Goal: Task Accomplishment & Management: Manage account settings

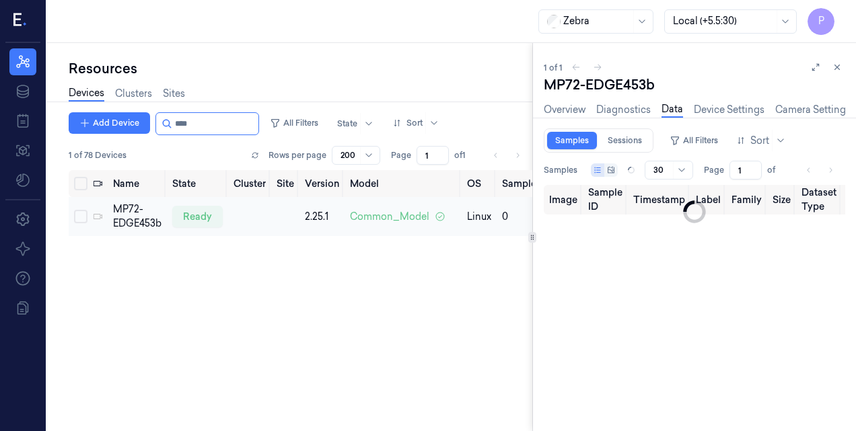
scroll to position [0, 141]
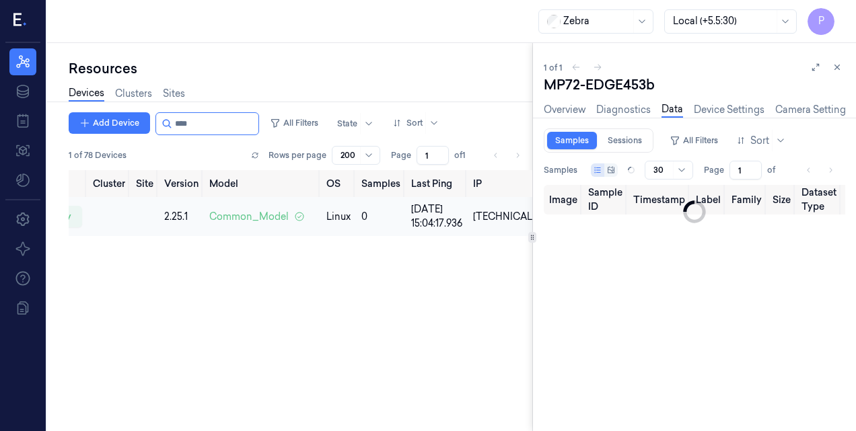
type input "0"
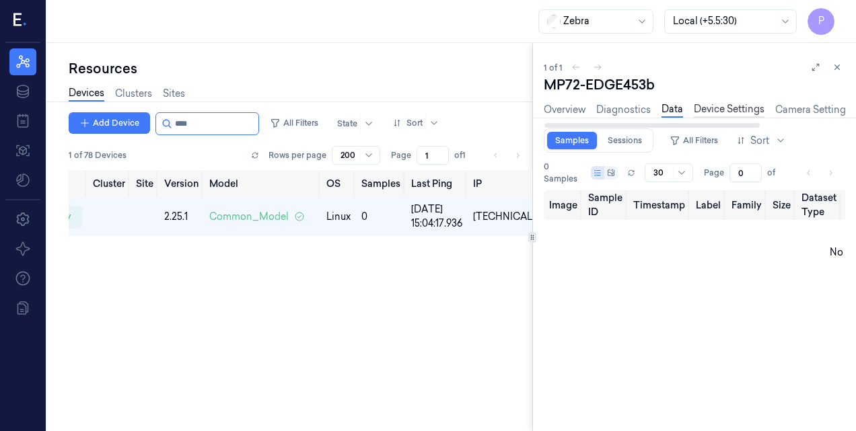
click at [717, 112] on link "Device Settings" at bounding box center [729, 109] width 71 height 15
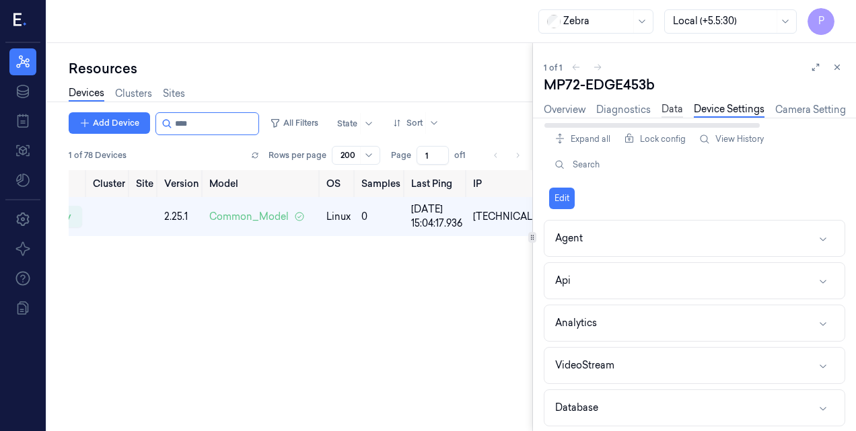
click at [670, 108] on link "Data" at bounding box center [672, 109] width 22 height 15
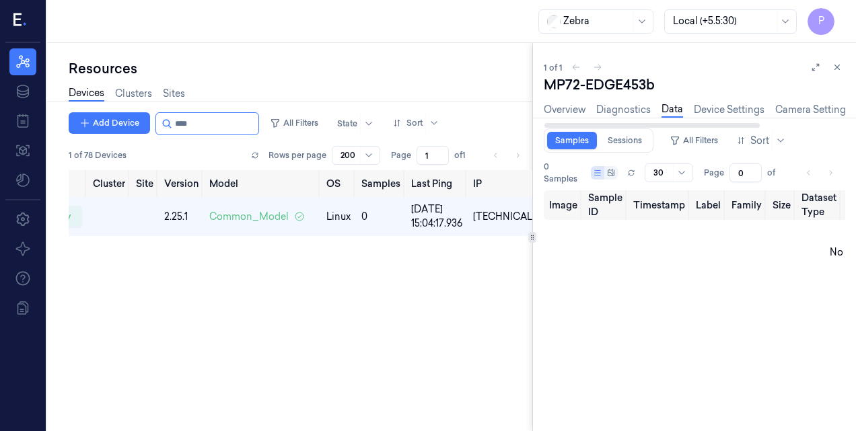
click at [713, 120] on div "Overview Diagnostics Data Device Settings Camera Settings Version History Logs" at bounding box center [694, 111] width 301 height 34
click at [712, 117] on div "Overview Diagnostics Data Device Settings Camera Settings Version History Logs" at bounding box center [754, 109] width 420 height 15
click at [712, 114] on link "Device Settings" at bounding box center [729, 109] width 71 height 15
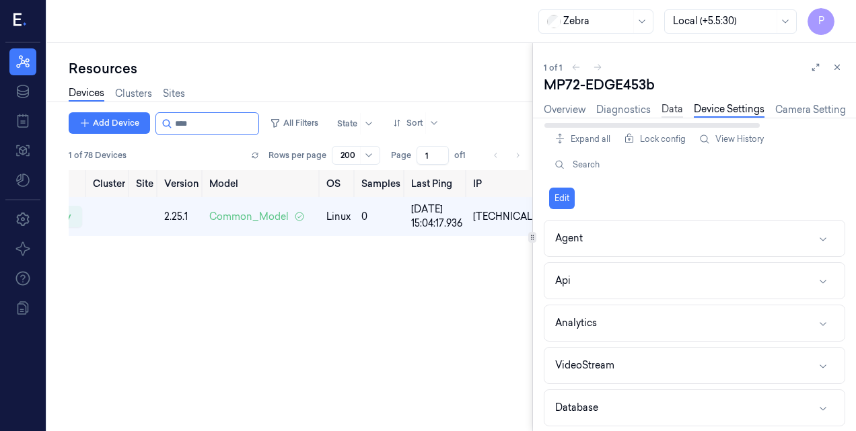
click at [665, 107] on link "Data" at bounding box center [672, 109] width 22 height 15
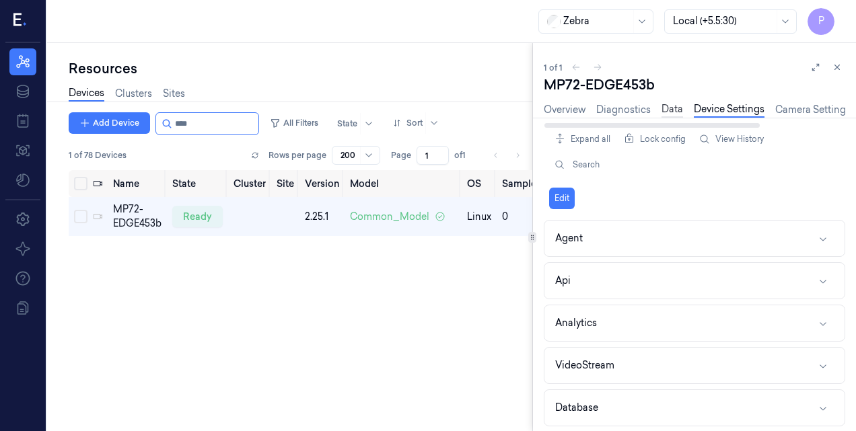
click at [669, 107] on link "Data" at bounding box center [672, 109] width 22 height 15
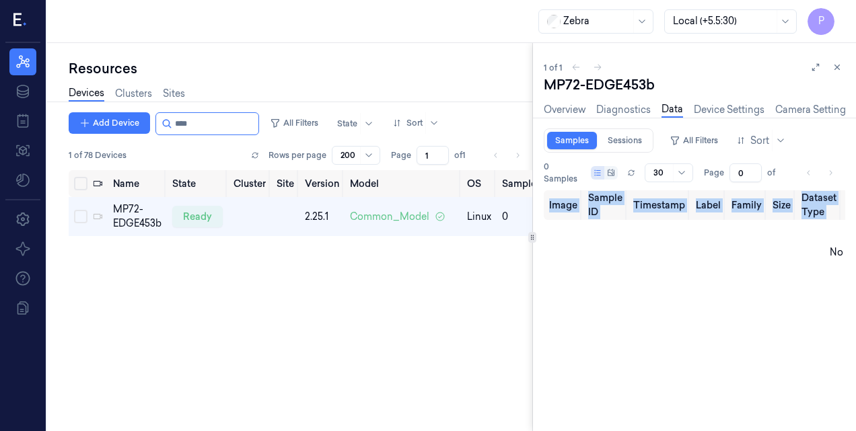
drag, startPoint x: 633, startPoint y: 283, endPoint x: 782, endPoint y: 293, distance: 149.7
click at [782, 293] on div "Image Sample ID Timestamp Label Family Size Dataset Type Image Source Label Tri…" at bounding box center [694, 242] width 301 height 105
drag, startPoint x: 782, startPoint y: 293, endPoint x: 759, endPoint y: 272, distance: 31.5
click at [759, 272] on td "No results." at bounding box center [854, 252] width 620 height 65
click at [583, 239] on td "No results." at bounding box center [854, 252] width 620 height 65
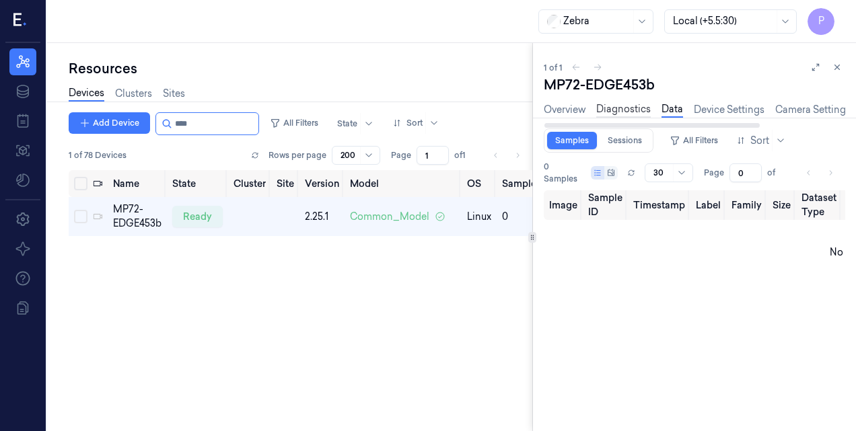
click at [627, 116] on link "Diagnostics" at bounding box center [623, 109] width 54 height 15
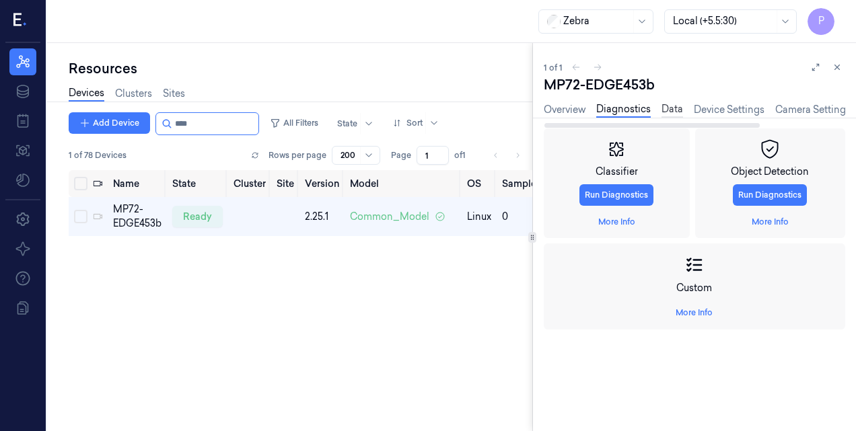
click at [673, 113] on link "Data" at bounding box center [672, 109] width 22 height 15
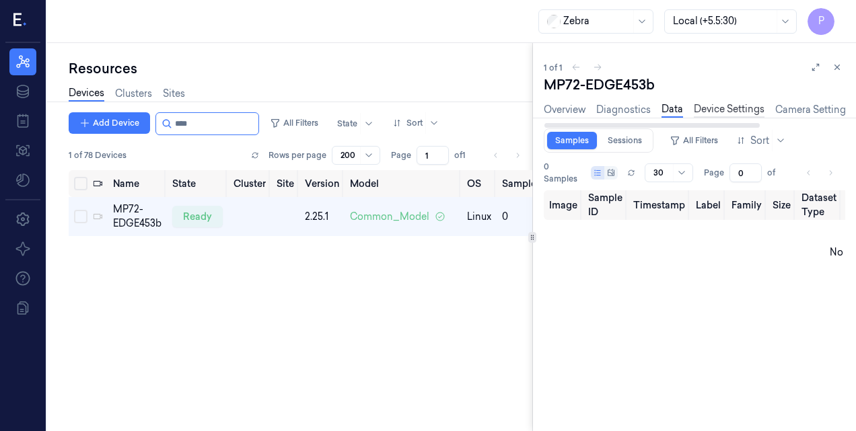
click at [725, 112] on link "Device Settings" at bounding box center [729, 109] width 71 height 15
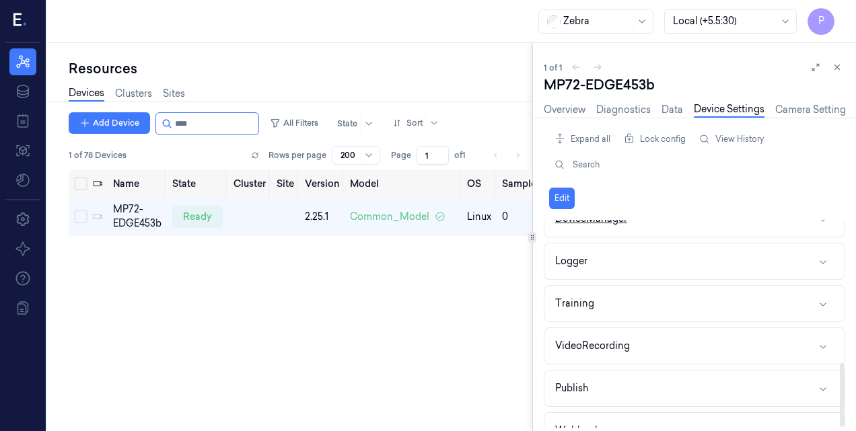
scroll to position [463, 0]
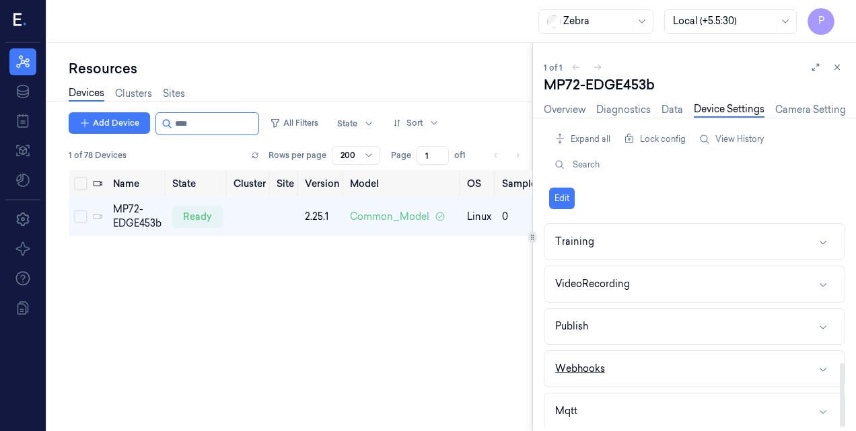
click at [577, 362] on div "Webhooks" at bounding box center [580, 369] width 50 height 14
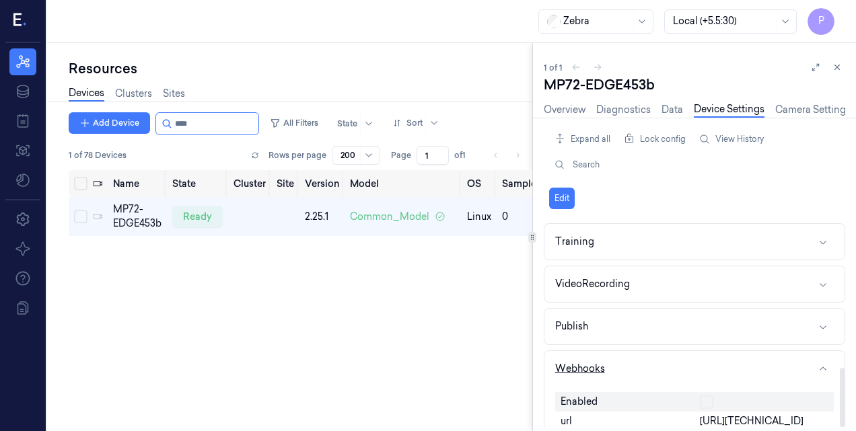
scroll to position [518, 0]
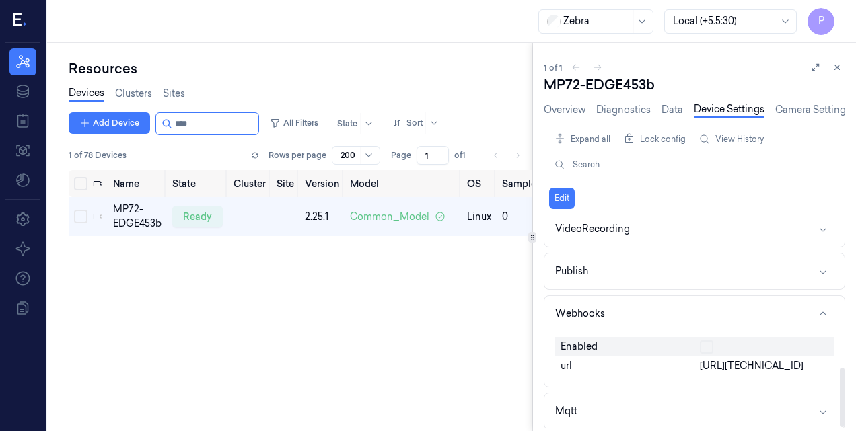
click at [769, 363] on span "[URL][TECHNICAL_ID]" at bounding box center [752, 366] width 104 height 14
